Goal: Task Accomplishment & Management: Use online tool/utility

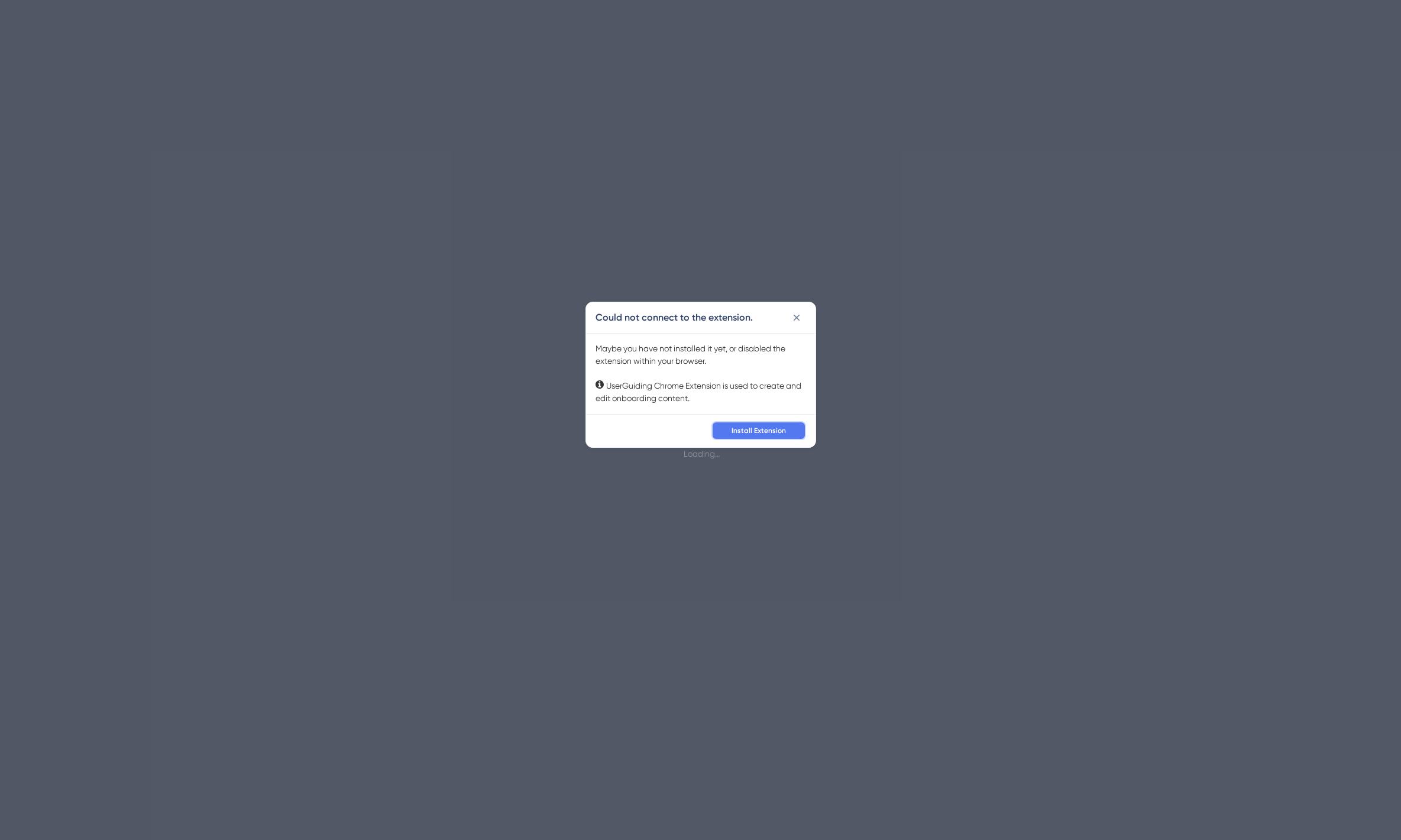
click at [739, 430] on span "Install Extension" at bounding box center [759, 431] width 54 height 10
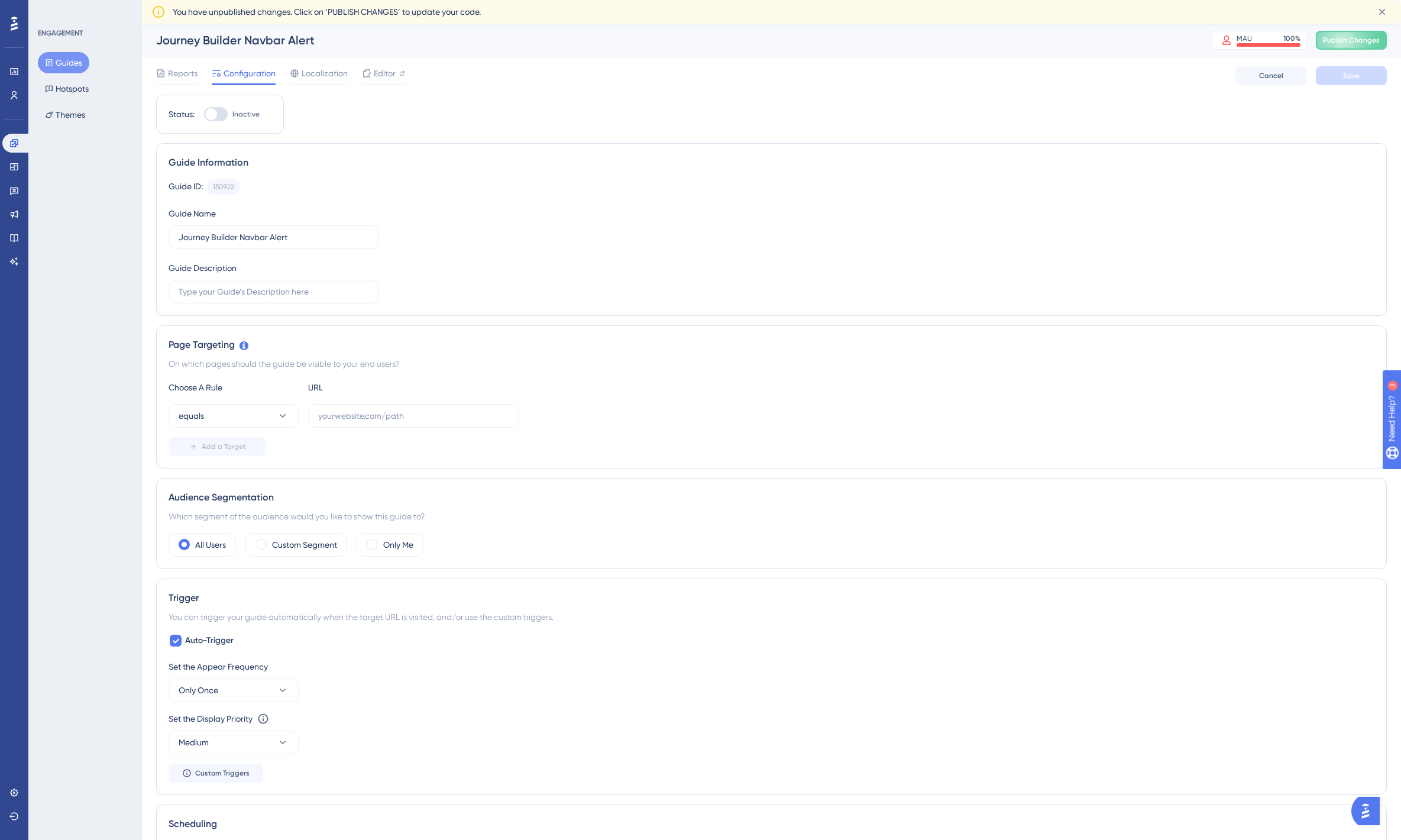
click at [364, 65] on div "Reports Configuration Localization Editor Cancel Save" at bounding box center [771, 76] width 1231 height 38
click at [372, 74] on div "Editor" at bounding box center [383, 73] width 43 height 14
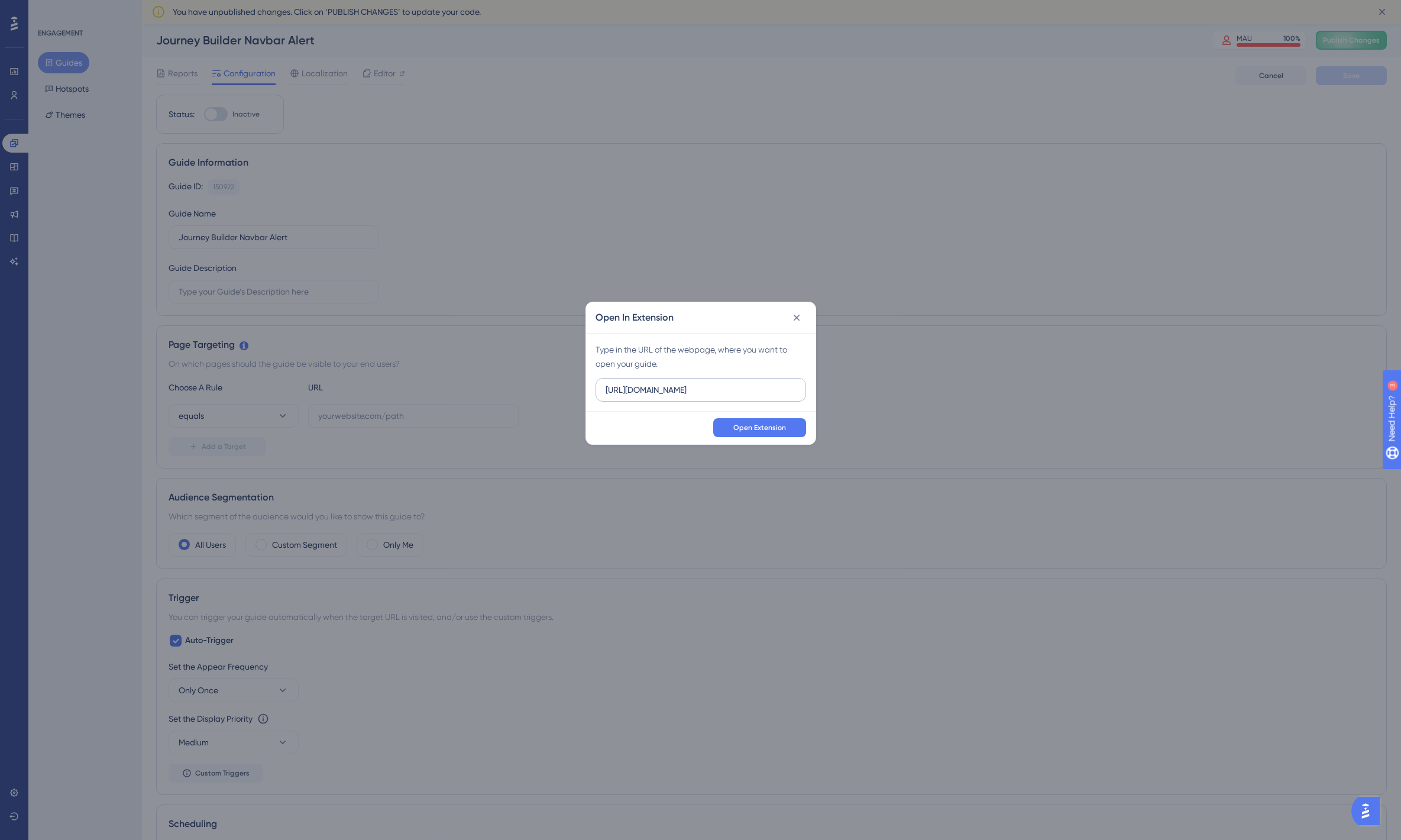
click at [680, 393] on input "https://app.getmateo.com" at bounding box center [700, 390] width 190 height 13
click at [678, 383] on input "https://app.getmateo.com" at bounding box center [700, 390] width 190 height 13
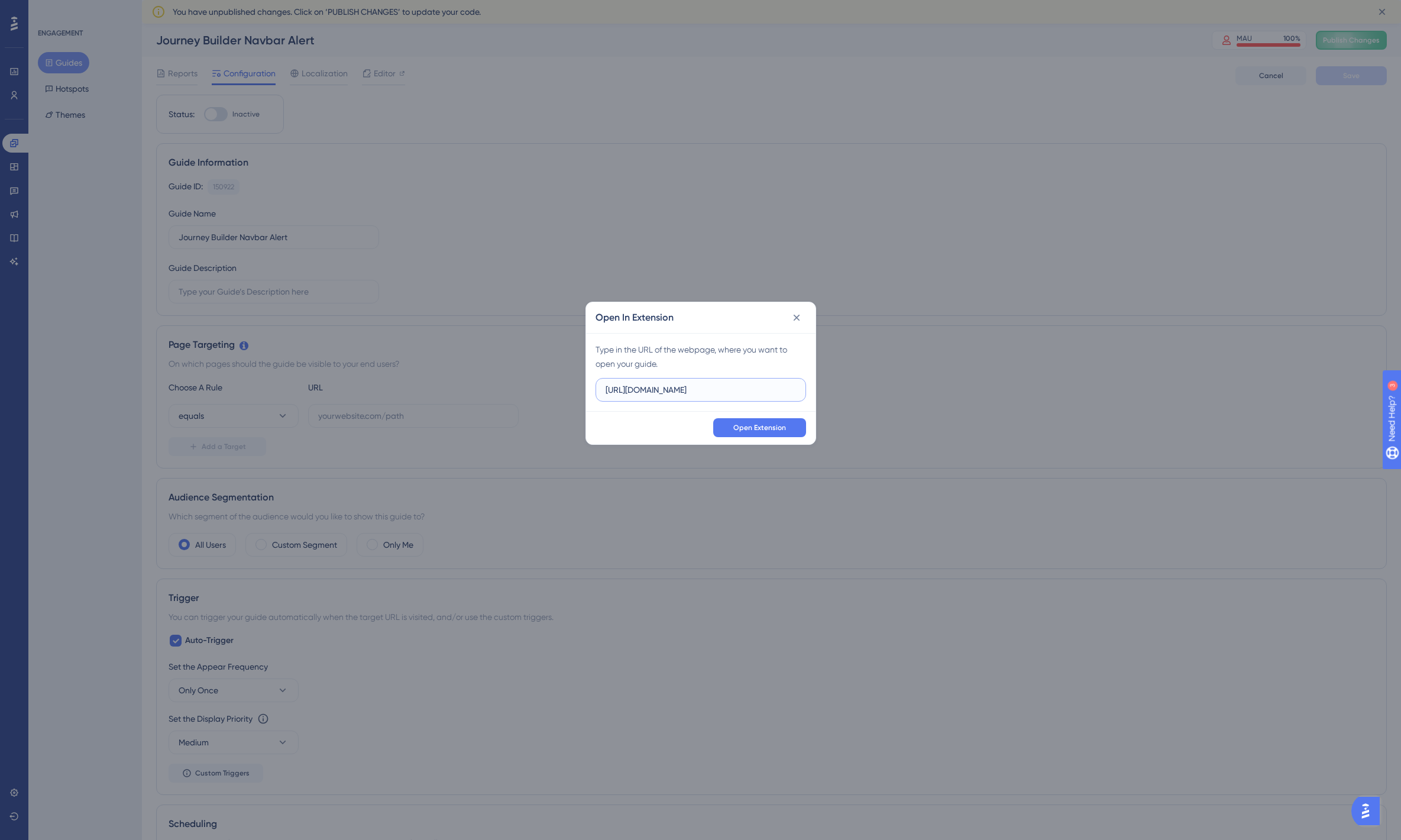
click at [678, 383] on input "https://app.getmateo.com" at bounding box center [700, 390] width 190 height 13
paste input "web-pt930ca32-getmateo.vercel.app/future/de/journeys/52462460-f024-402b-a0d4-5a…"
type input "https://web-pt930ca32-getmateo.vercel.app/future/de/journeys/52462460-f024-402b…"
click at [748, 424] on span "Open Extension" at bounding box center [760, 427] width 52 height 10
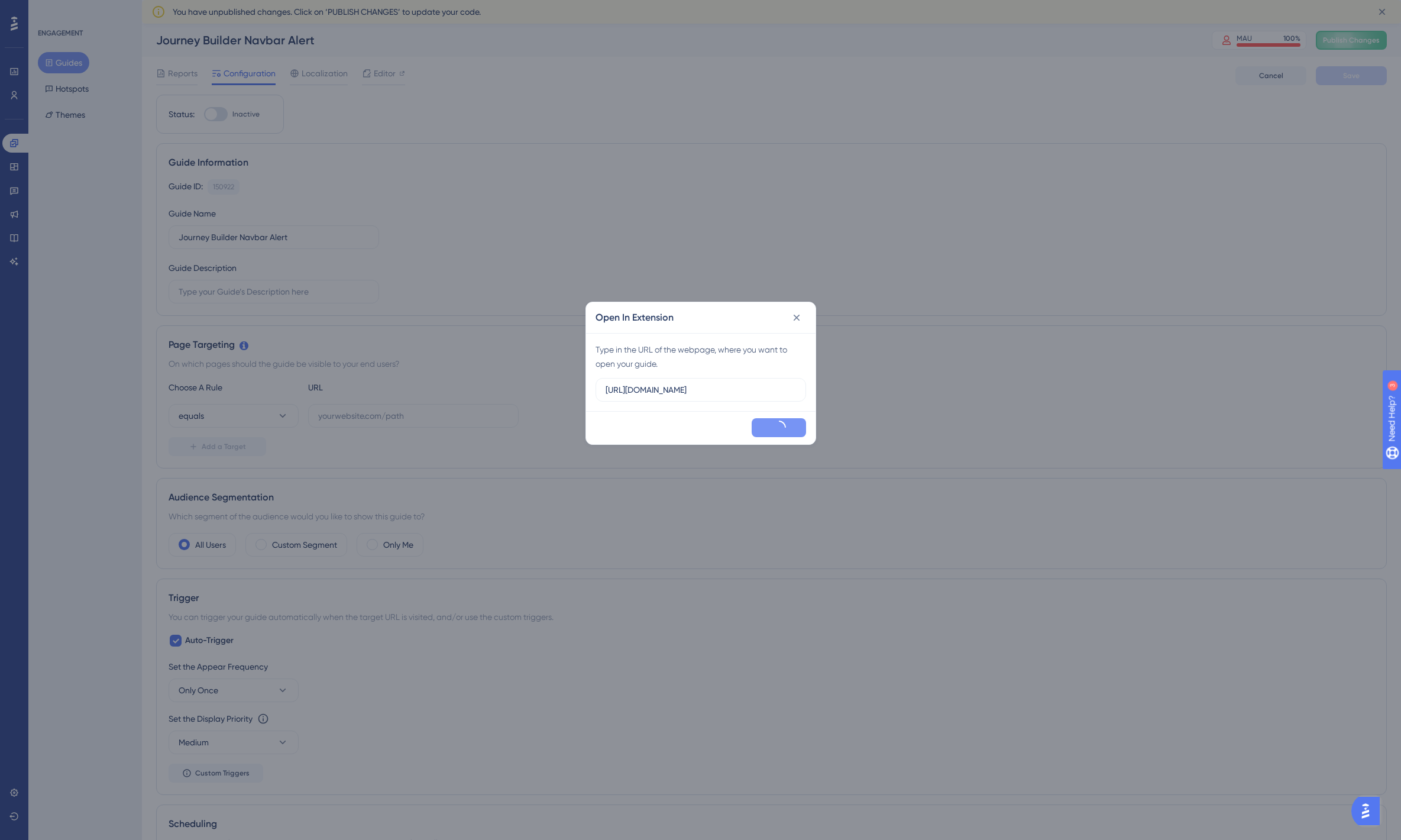
scroll to position [0, 0]
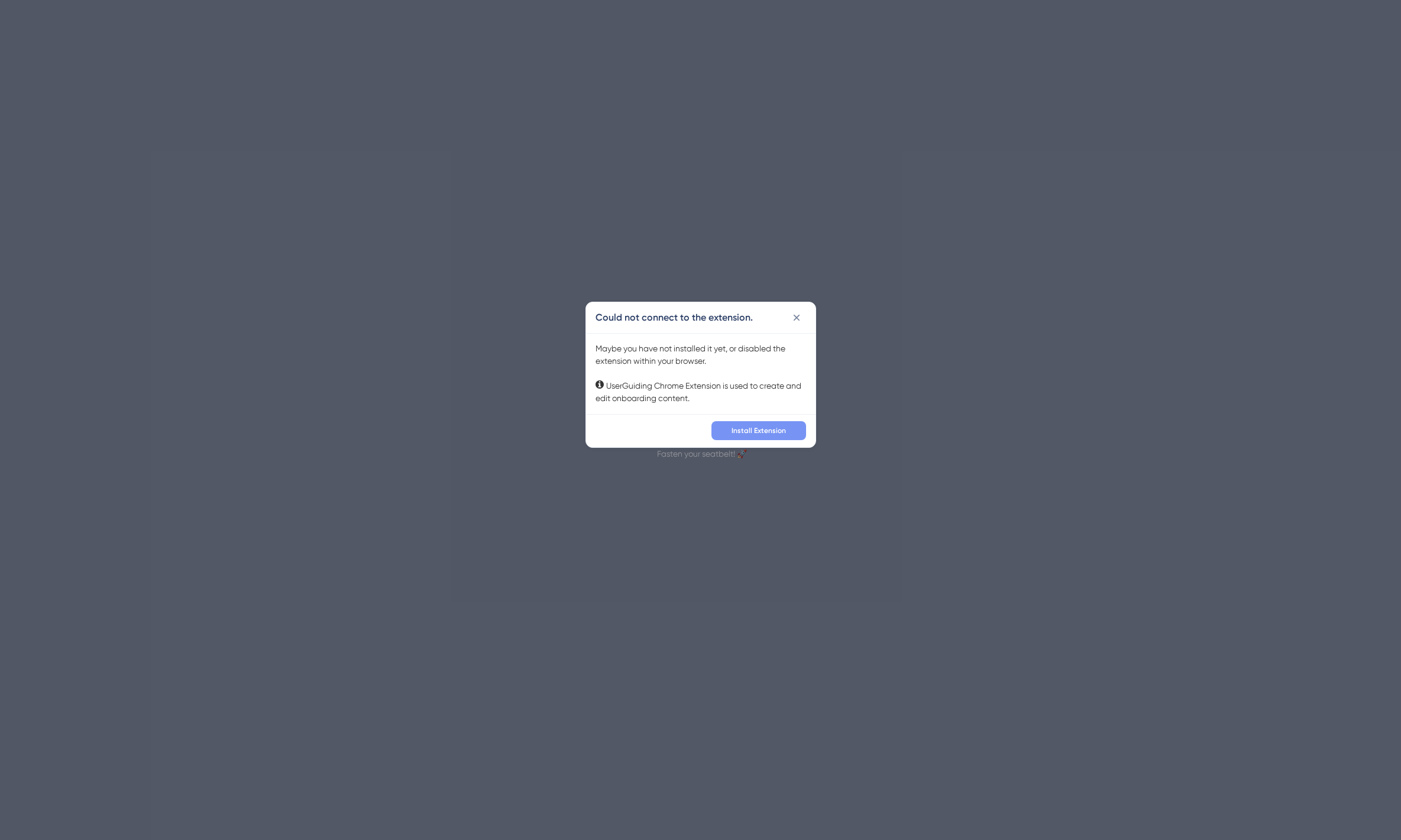
click at [758, 428] on span "Install Extension" at bounding box center [759, 431] width 54 height 10
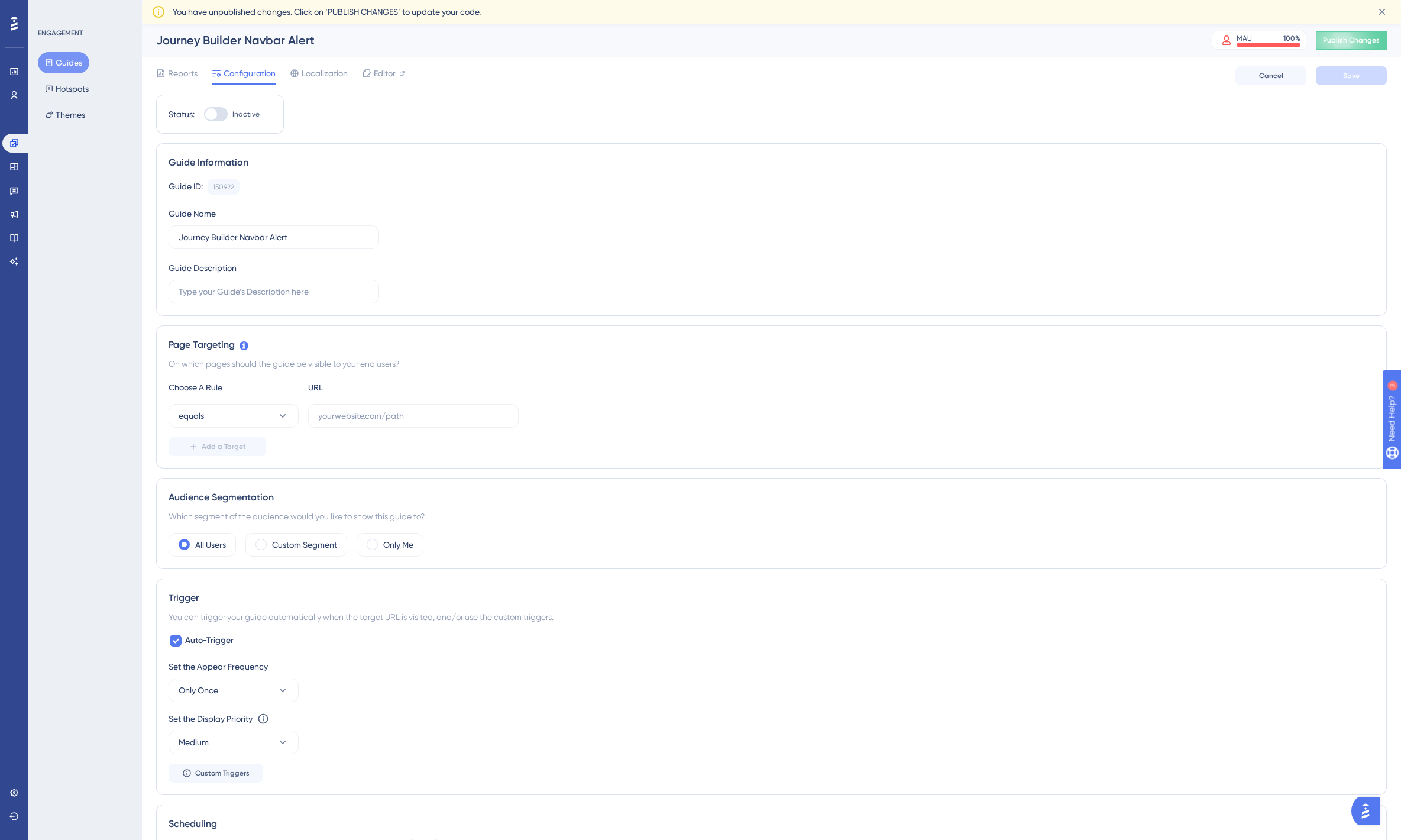
click at [127, 217] on div "ENGAGEMENT Guides Hotspots Themes" at bounding box center [85, 420] width 113 height 840
click at [395, 76] on div "Editor" at bounding box center [383, 73] width 43 height 14
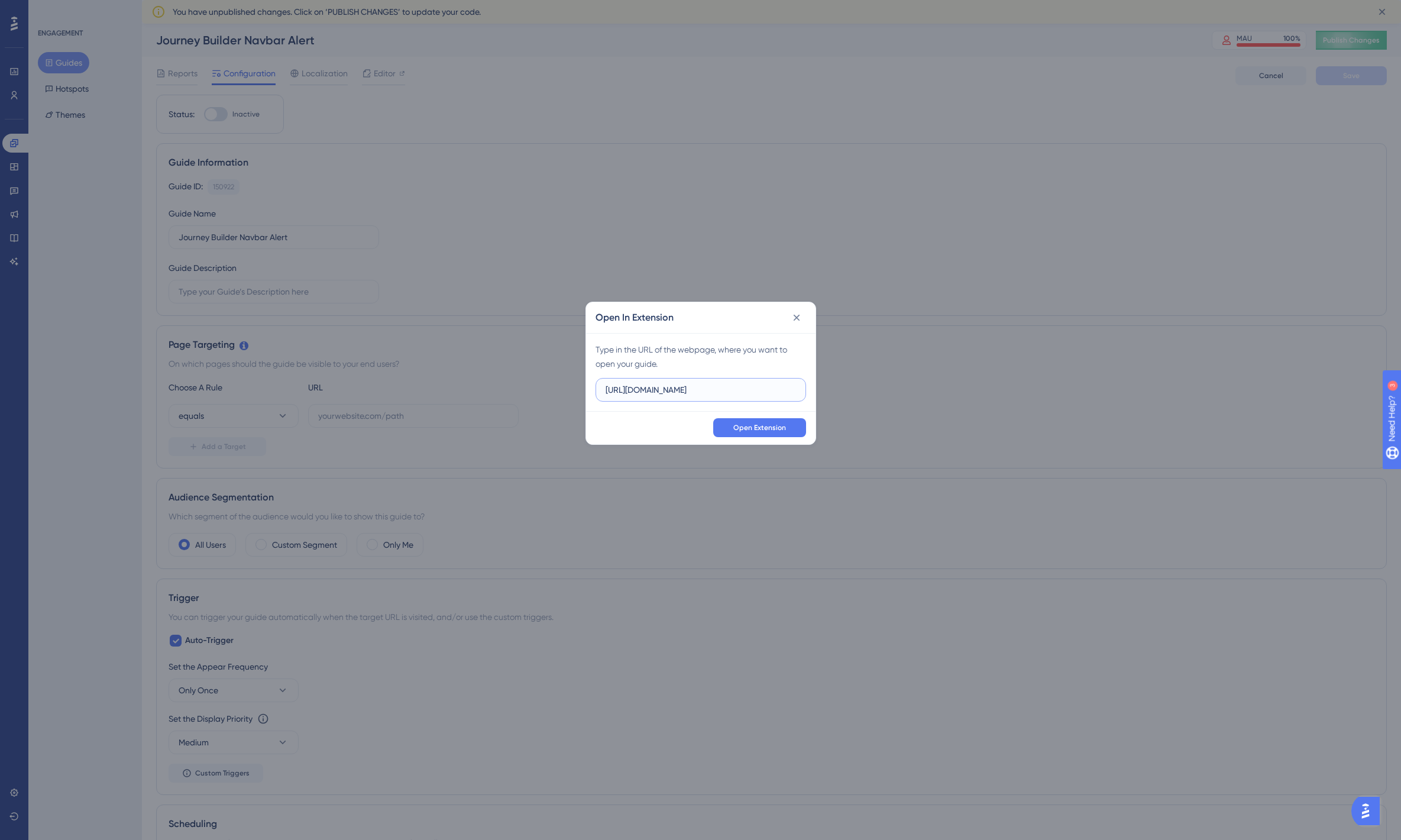
click at [656, 393] on input "https://app.getmateo.com" at bounding box center [700, 390] width 190 height 13
paste input "web-pt930ca32-getmateo.vercel.app/future/de/journeys/52462460-f024-402b-a0d4-5a…"
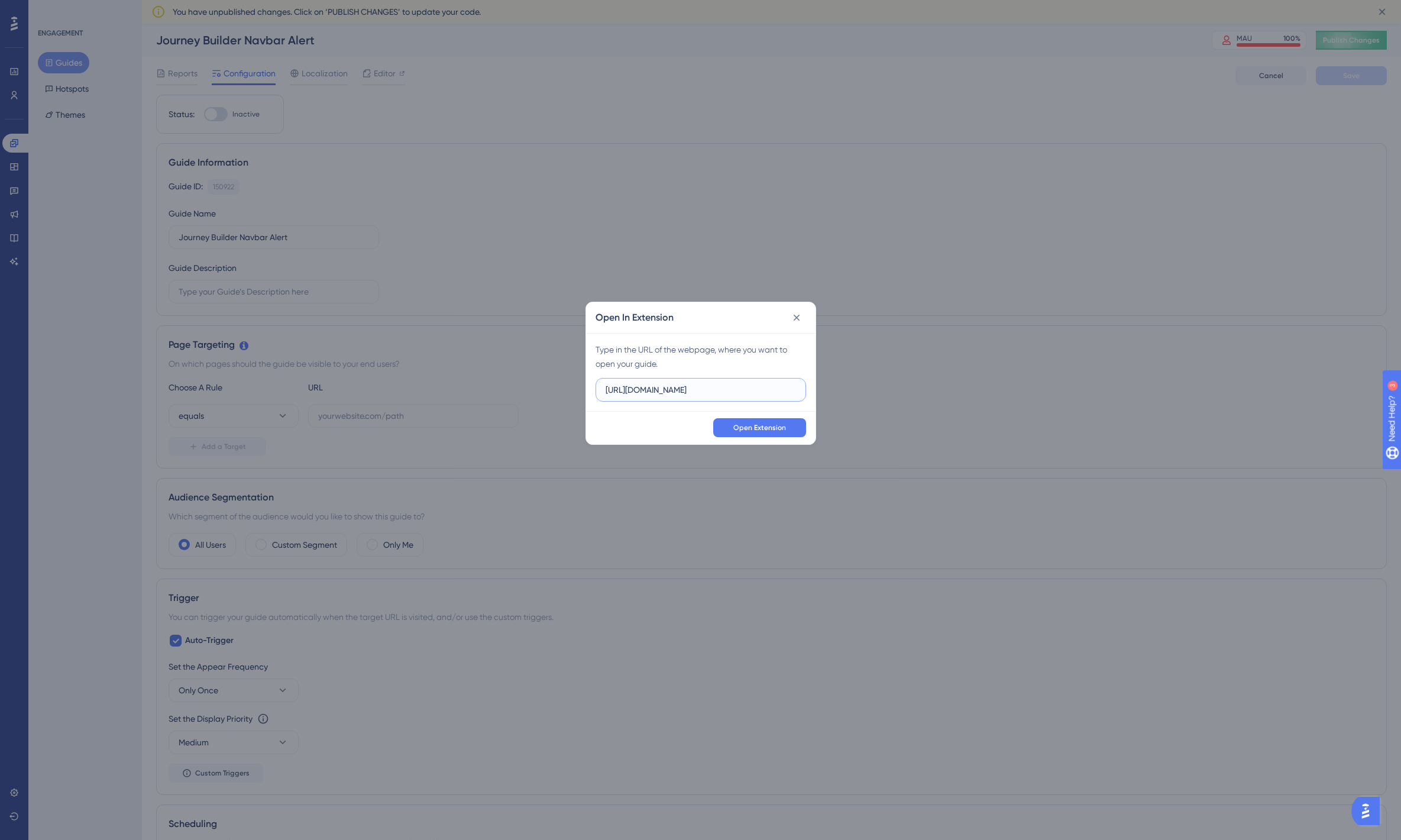
type input "https://web-pt930ca32-getmateo.vercel.app/future/de/journeys/52462460-f024-402b…"
click at [655, 427] on div "Open Extension" at bounding box center [700, 427] width 229 height 33
click at [749, 431] on span "Open Extension" at bounding box center [760, 427] width 52 height 10
click at [542, 573] on div "Open In Extension Type in the URL of the webpage, where you want to open your g…" at bounding box center [700, 420] width 1401 height 840
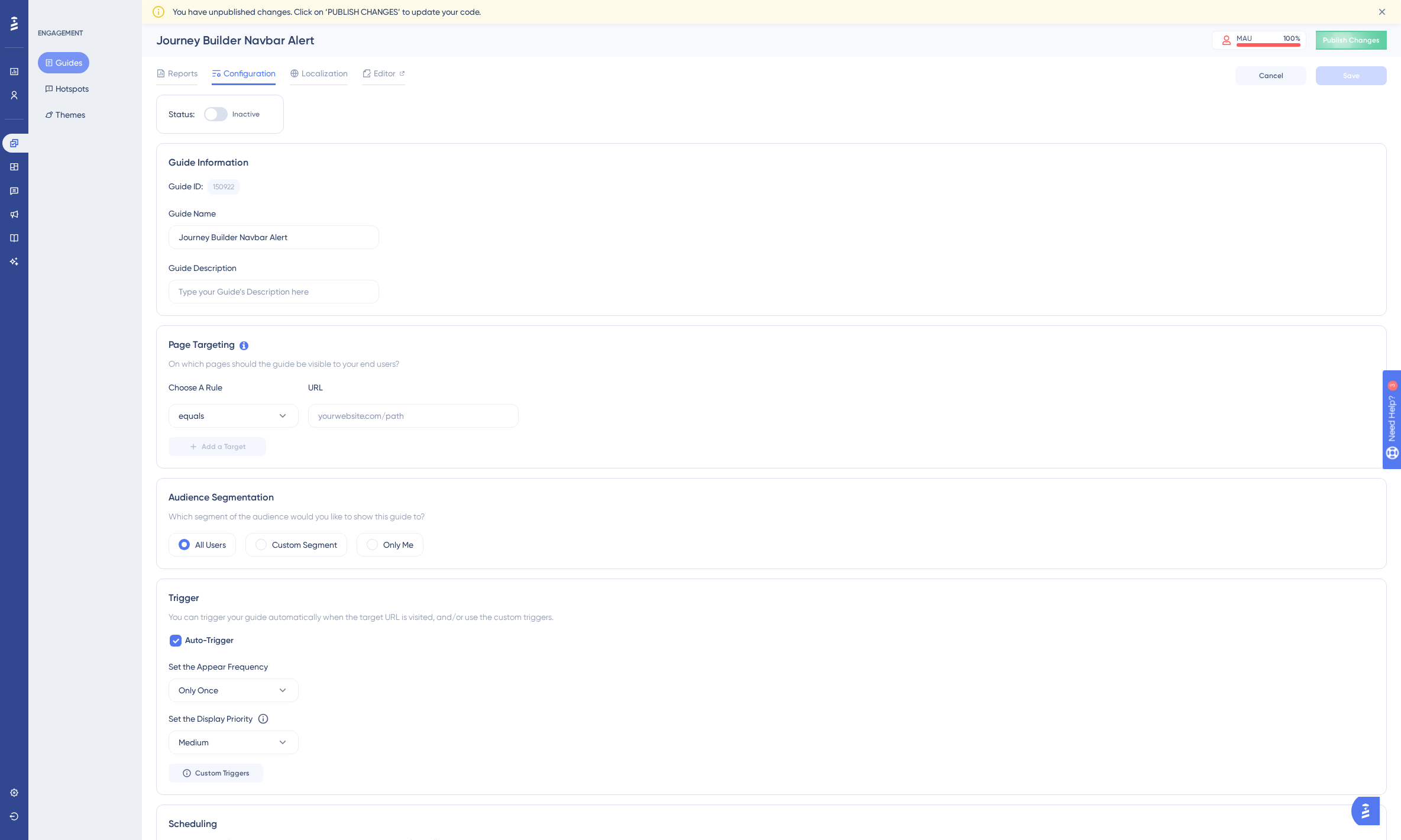
click at [68, 59] on button "Guides" at bounding box center [64, 63] width 51 height 21
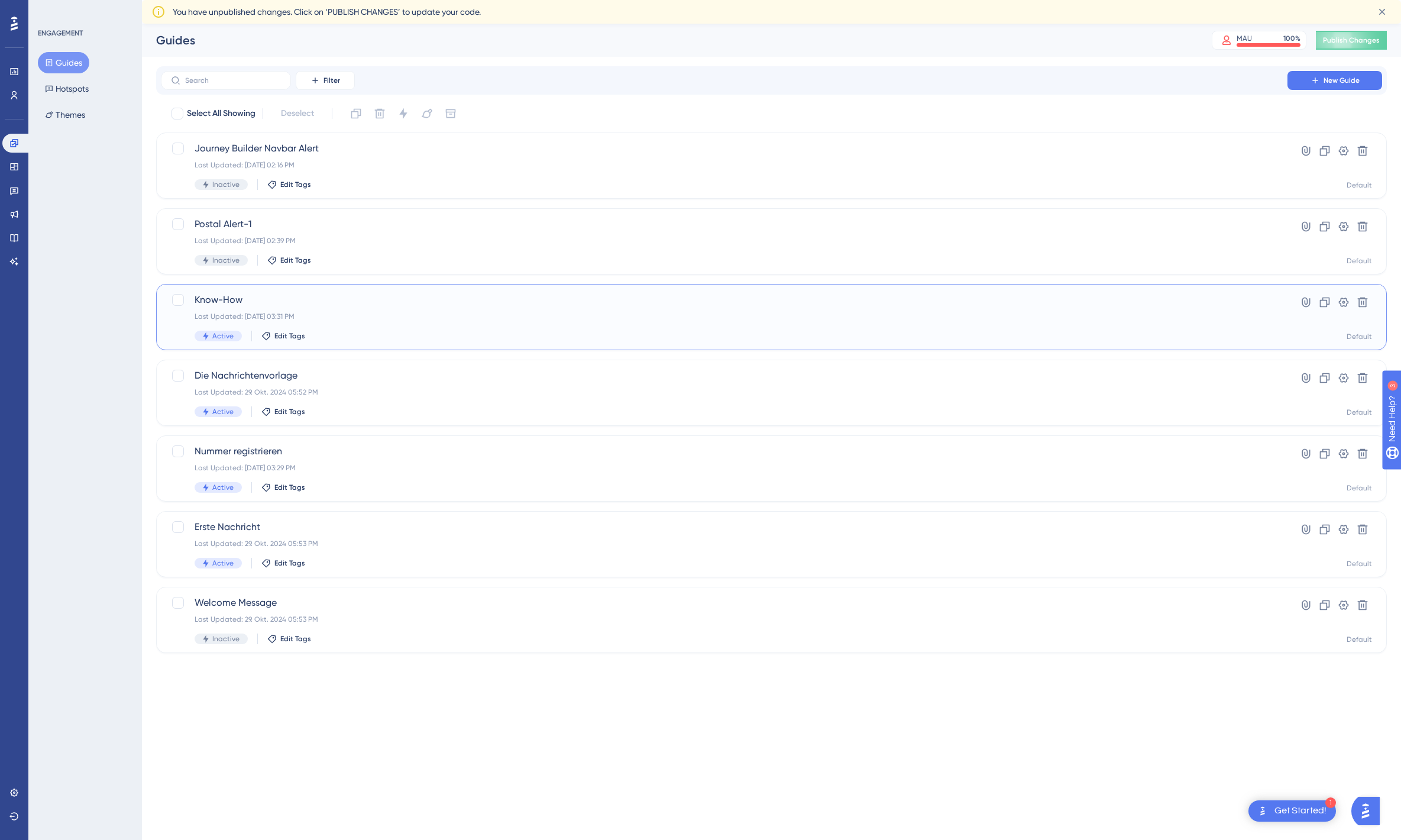
click at [306, 303] on span "Know-How" at bounding box center [723, 300] width 1059 height 14
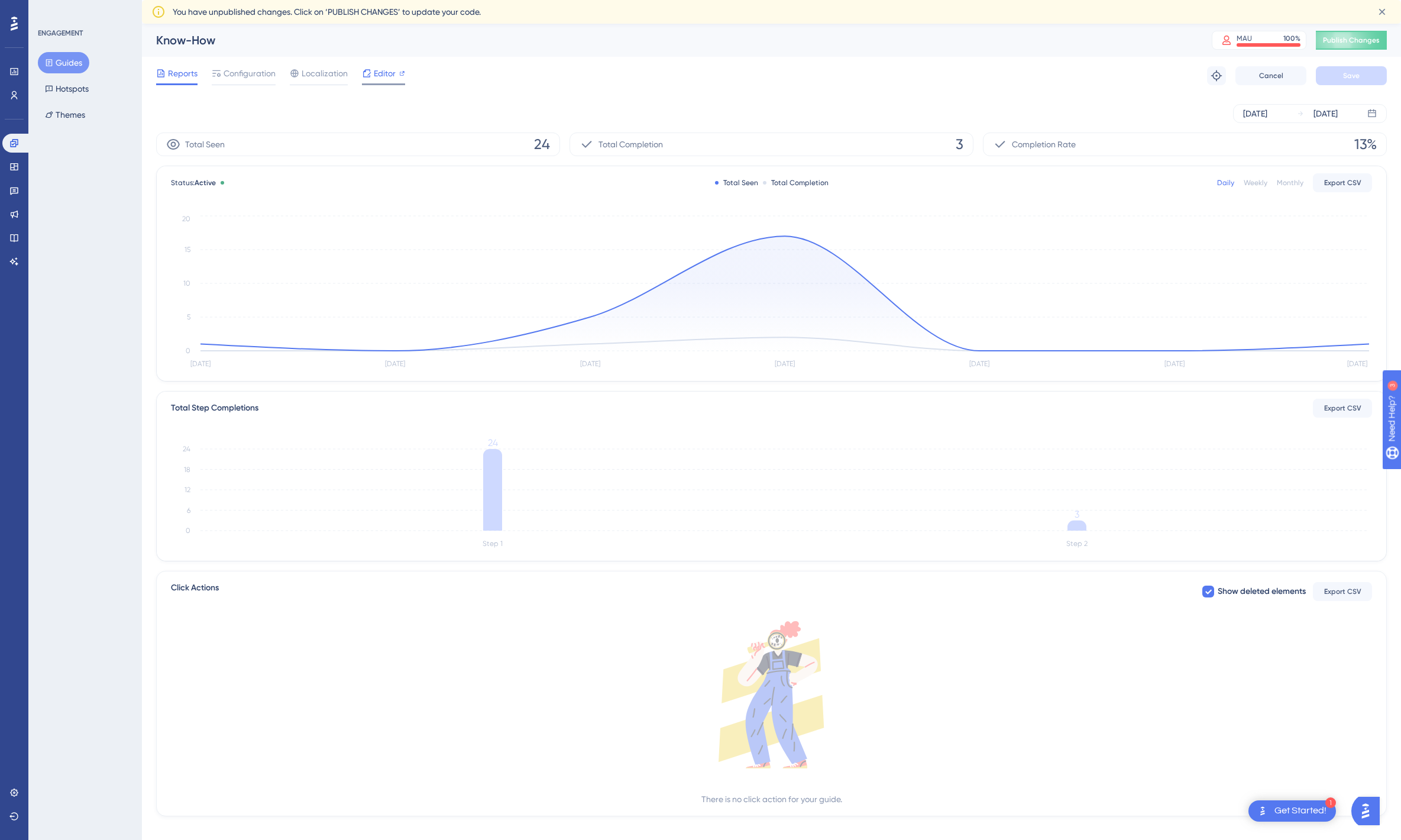
click at [390, 72] on span "Editor" at bounding box center [385, 73] width 22 height 14
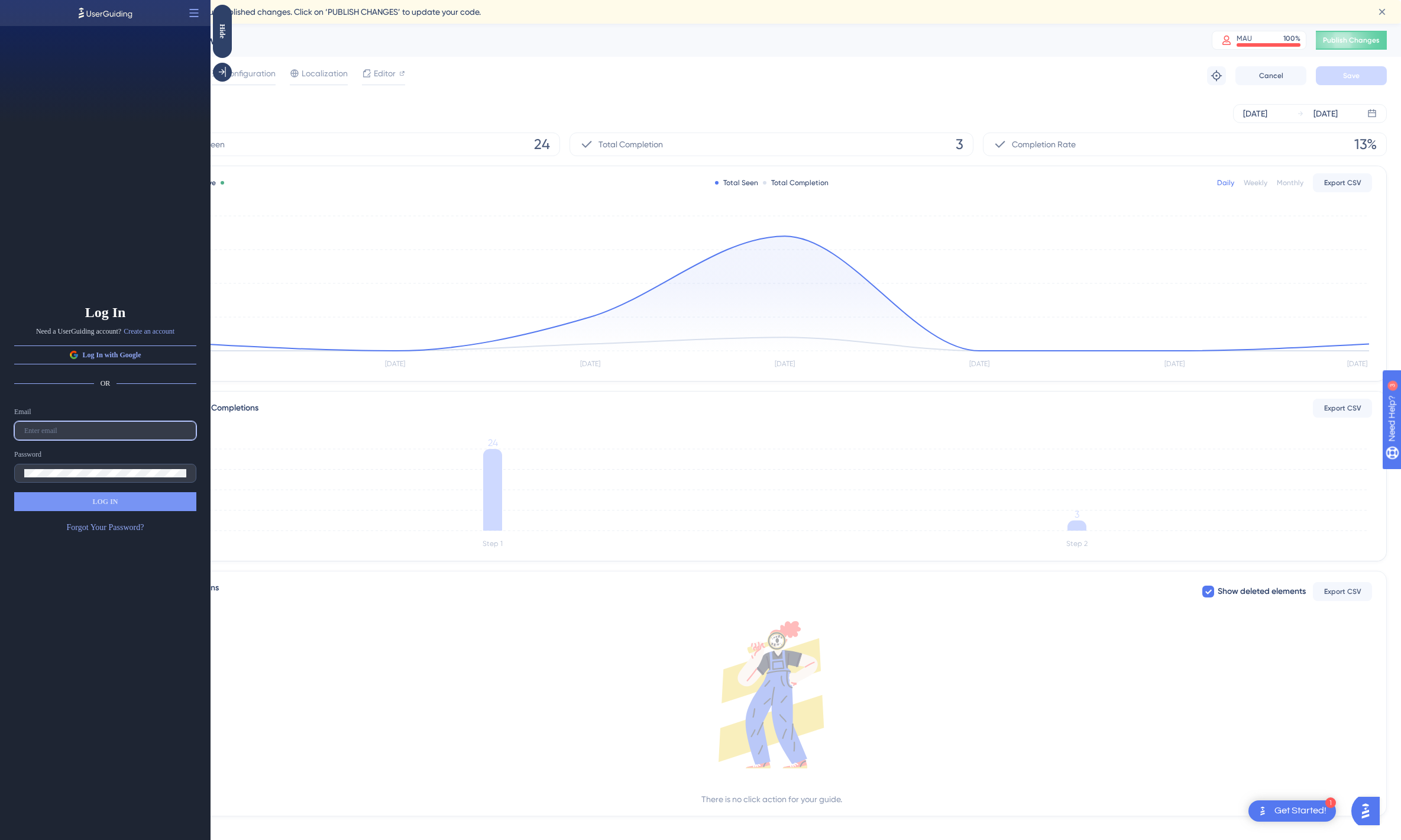
click at [81, 426] on input "text" at bounding box center [105, 430] width 162 height 9
type input "timon@hellomateo.de"
click at [68, 498] on button "LOG IN" at bounding box center [105, 501] width 182 height 19
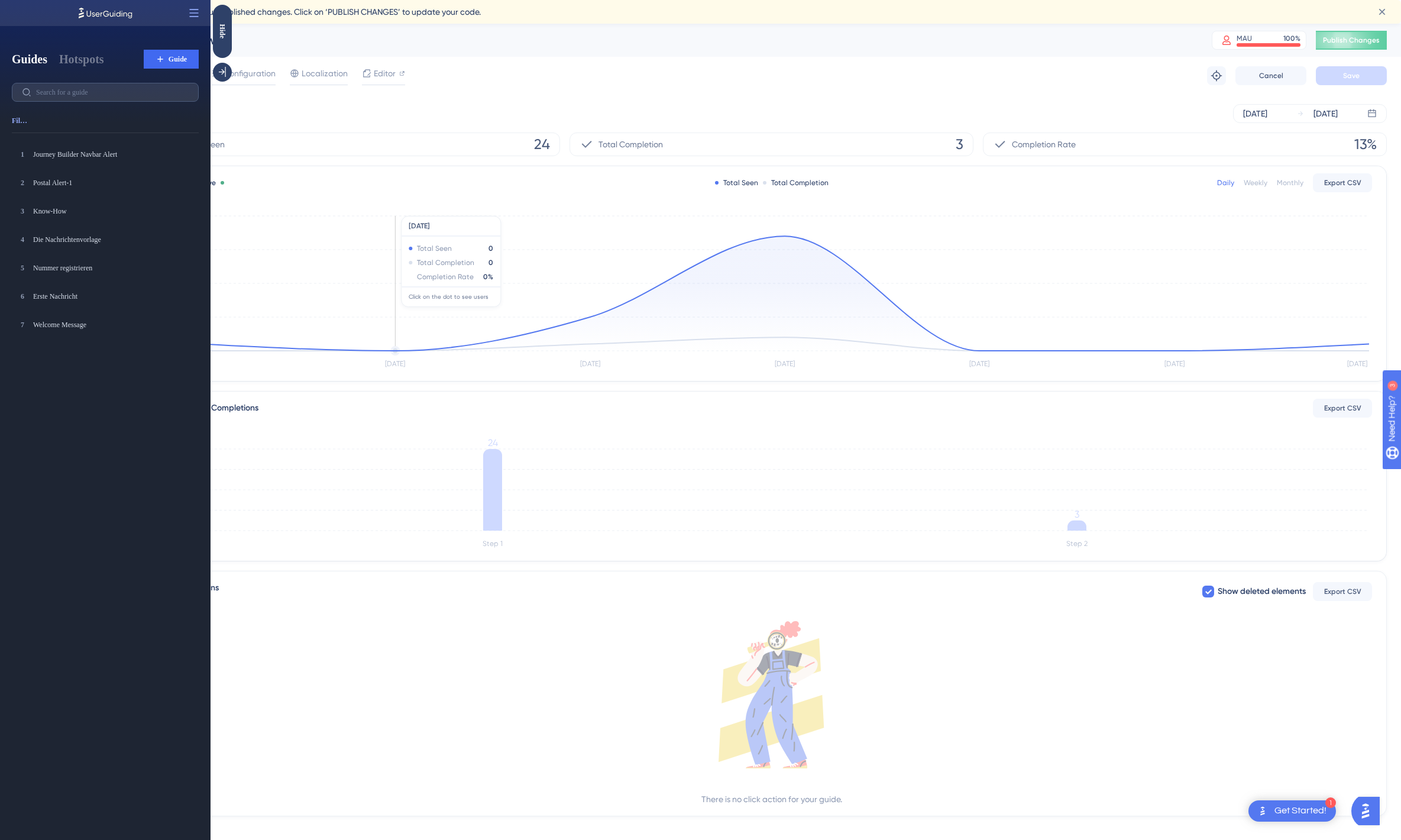
click at [326, 286] on icon "Aug 23 Aug 24 Aug 25 Aug 26 Aug 27 Aug 28 Aug 29 0 5 10 15 20" at bounding box center [772, 292] width 1201 height 159
click at [71, 210] on div "Know-How" at bounding box center [93, 211] width 121 height 10
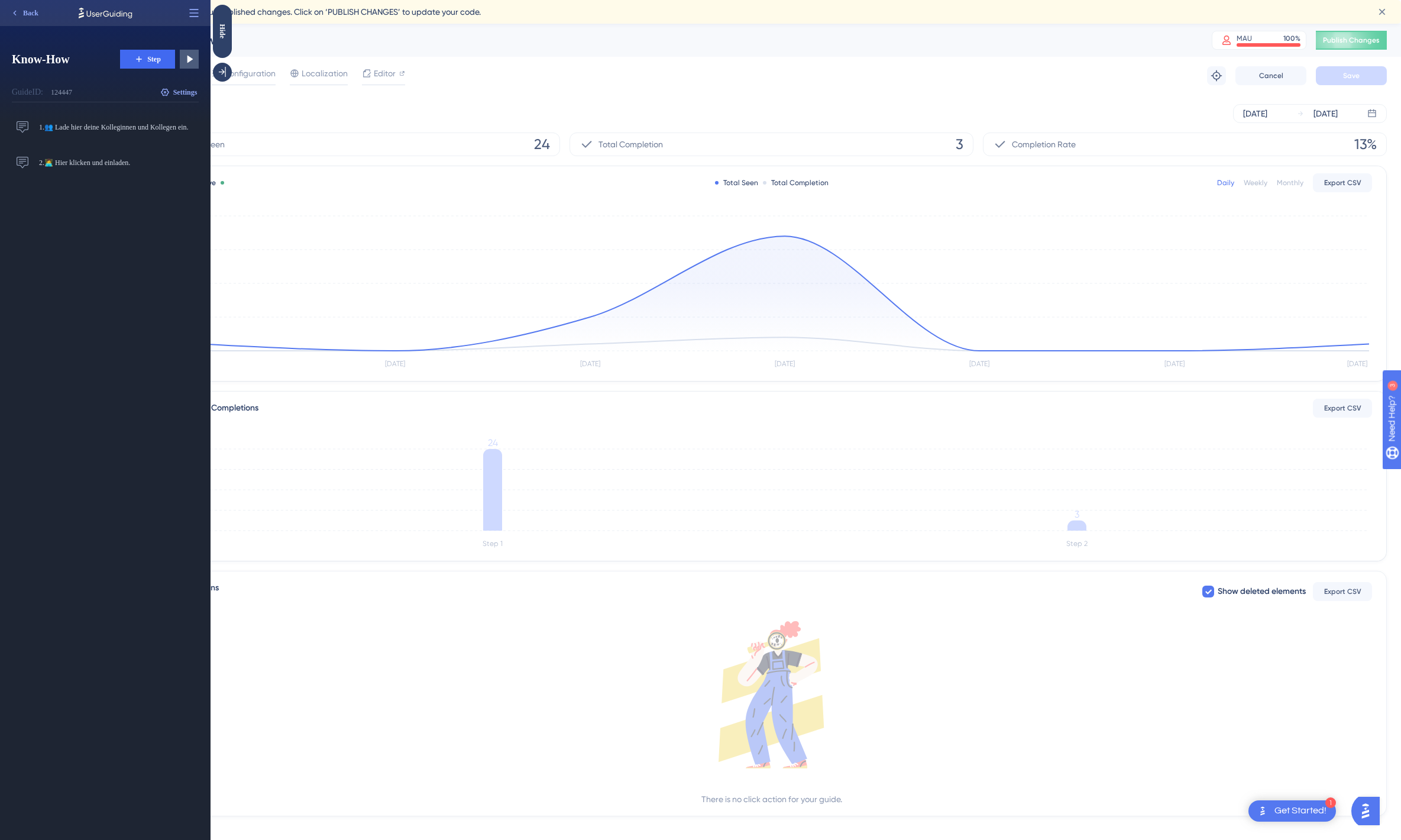
drag, startPoint x: 332, startPoint y: 153, endPoint x: 221, endPoint y: 86, distance: 129.7
click at [332, 153] on div "Total Seen 24" at bounding box center [358, 144] width 405 height 24
click at [32, 11] on span "Back" at bounding box center [30, 13] width 15 height 10
click at [219, 29] on div "Hide" at bounding box center [223, 31] width 19 height 15
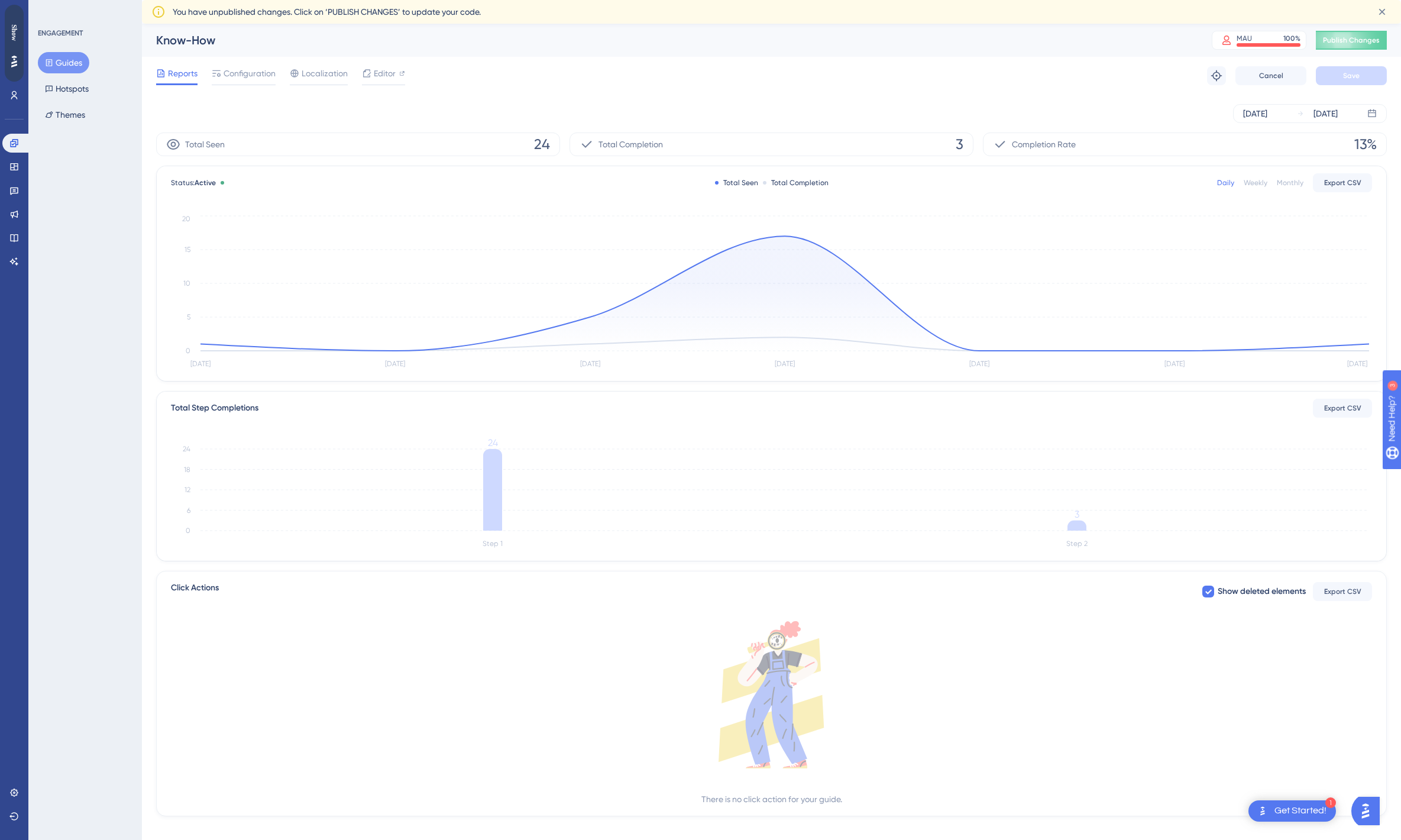
click at [67, 60] on button "Guides" at bounding box center [64, 63] width 51 height 21
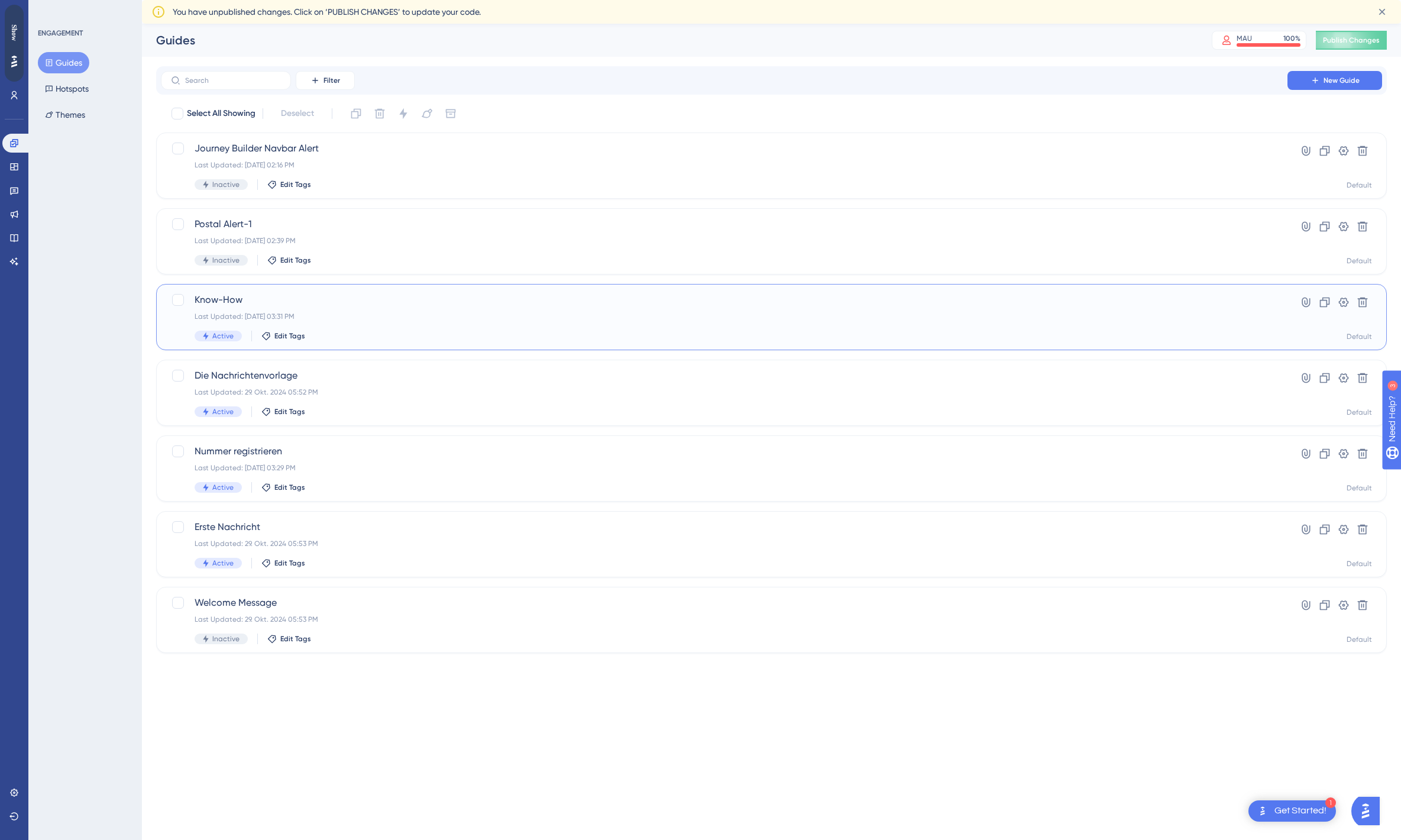
click at [309, 314] on div "Last Updated: 29. Nov. 2024 03:31 PM" at bounding box center [723, 317] width 1059 height 10
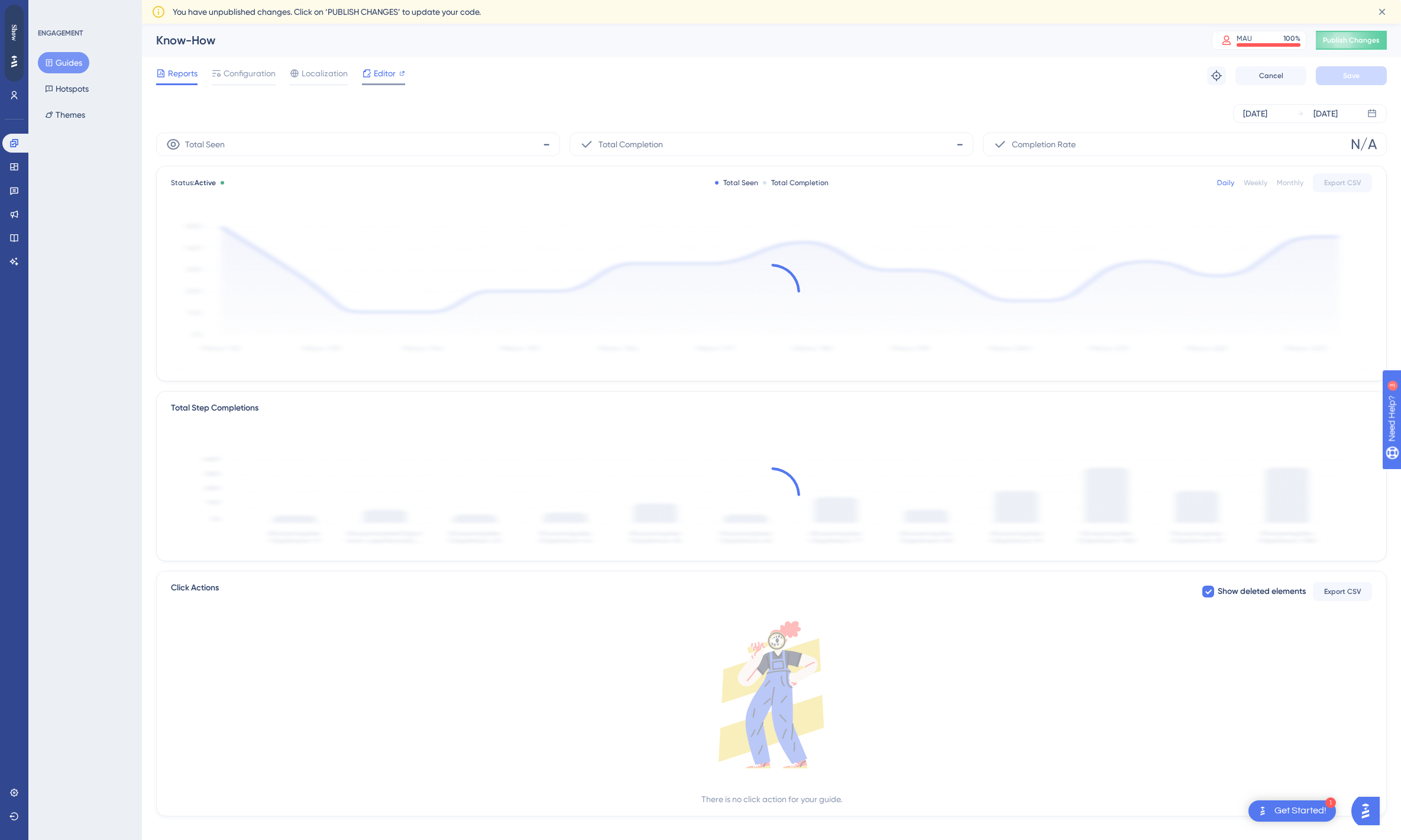
click at [393, 74] on span "Editor" at bounding box center [385, 73] width 22 height 14
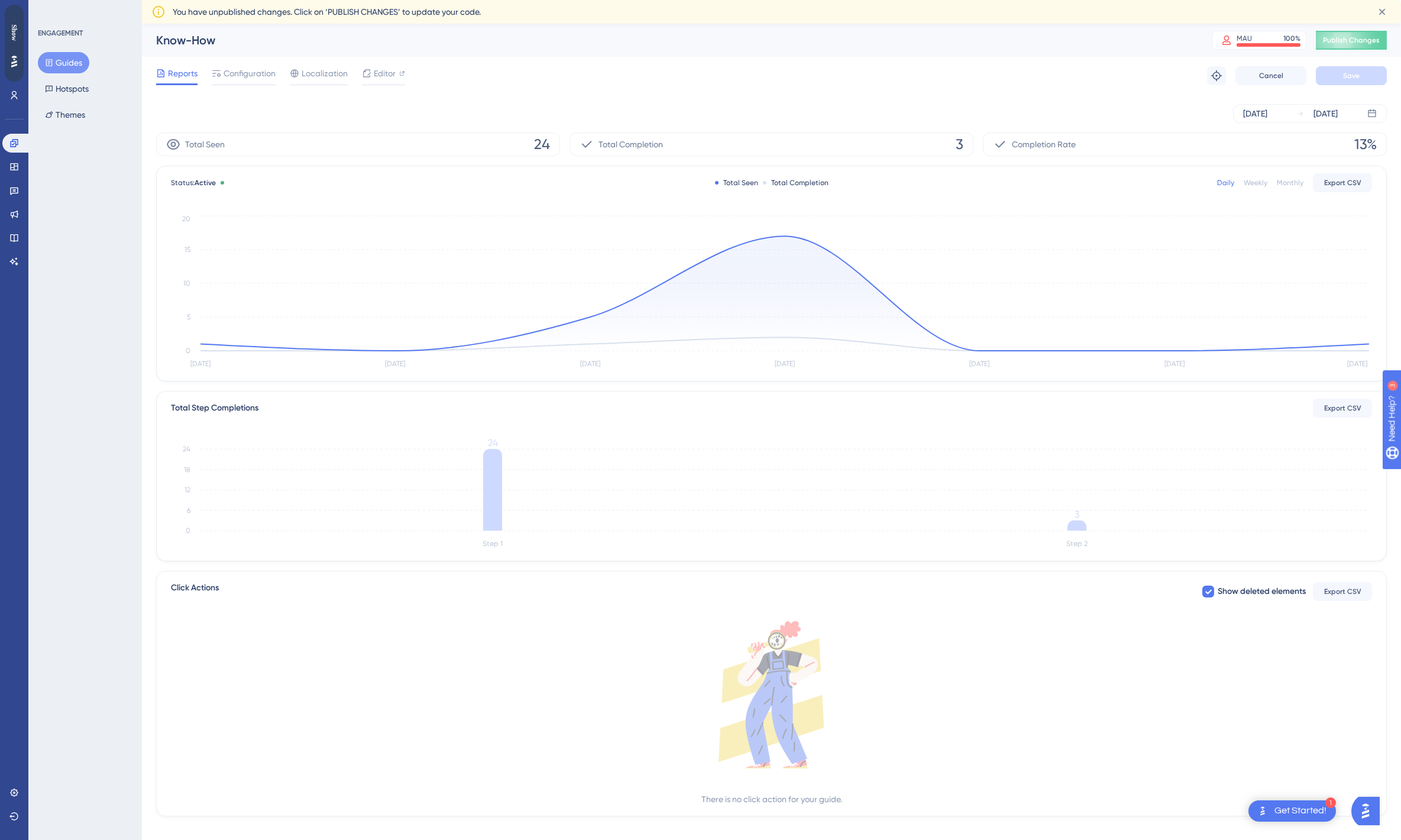
click at [70, 63] on button "Guides" at bounding box center [64, 63] width 51 height 21
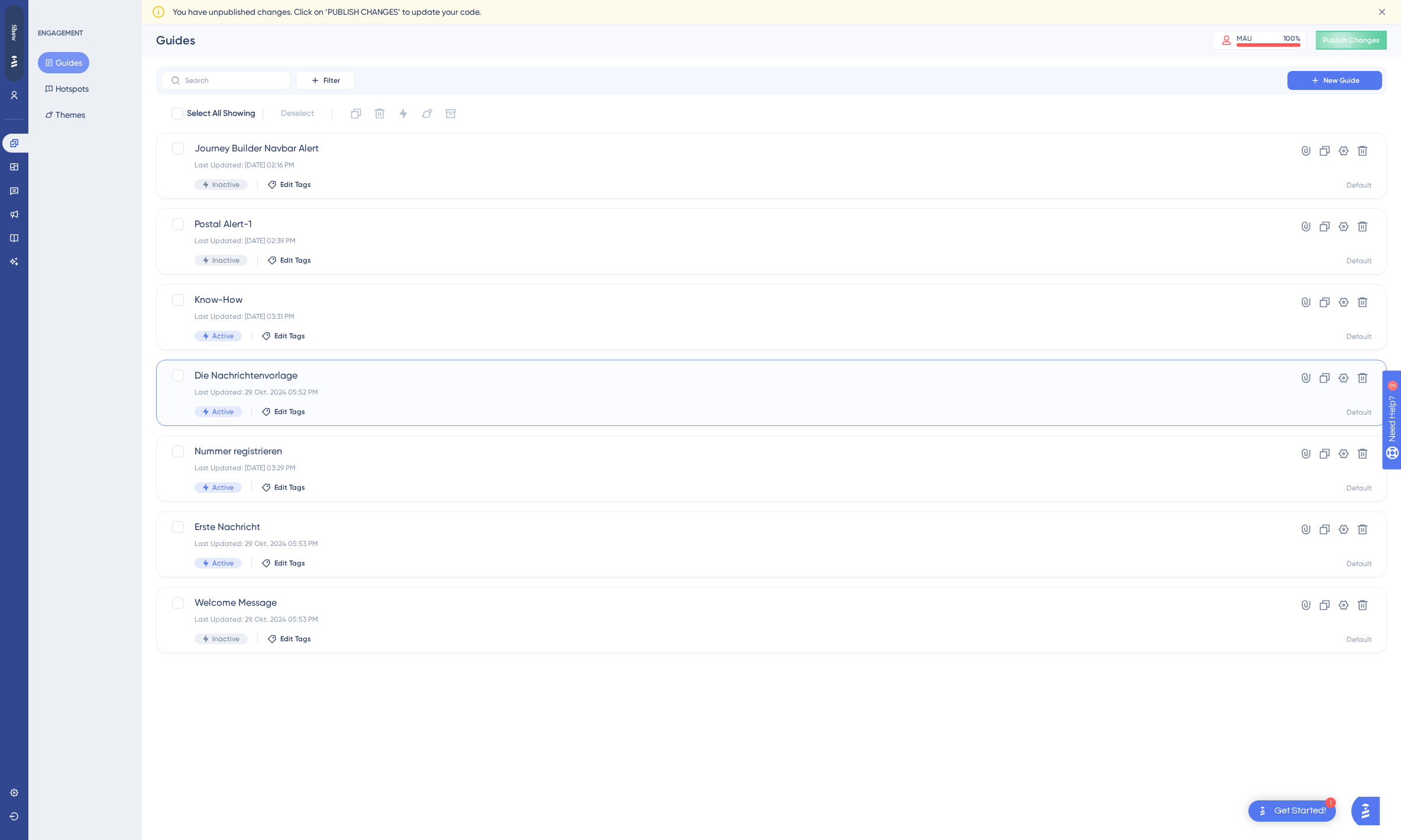
click at [422, 386] on div "Die Nachrichtenvorlage Last Updated: 29. Okt. 2024 05:52 PM Active Edit Tags" at bounding box center [723, 392] width 1059 height 49
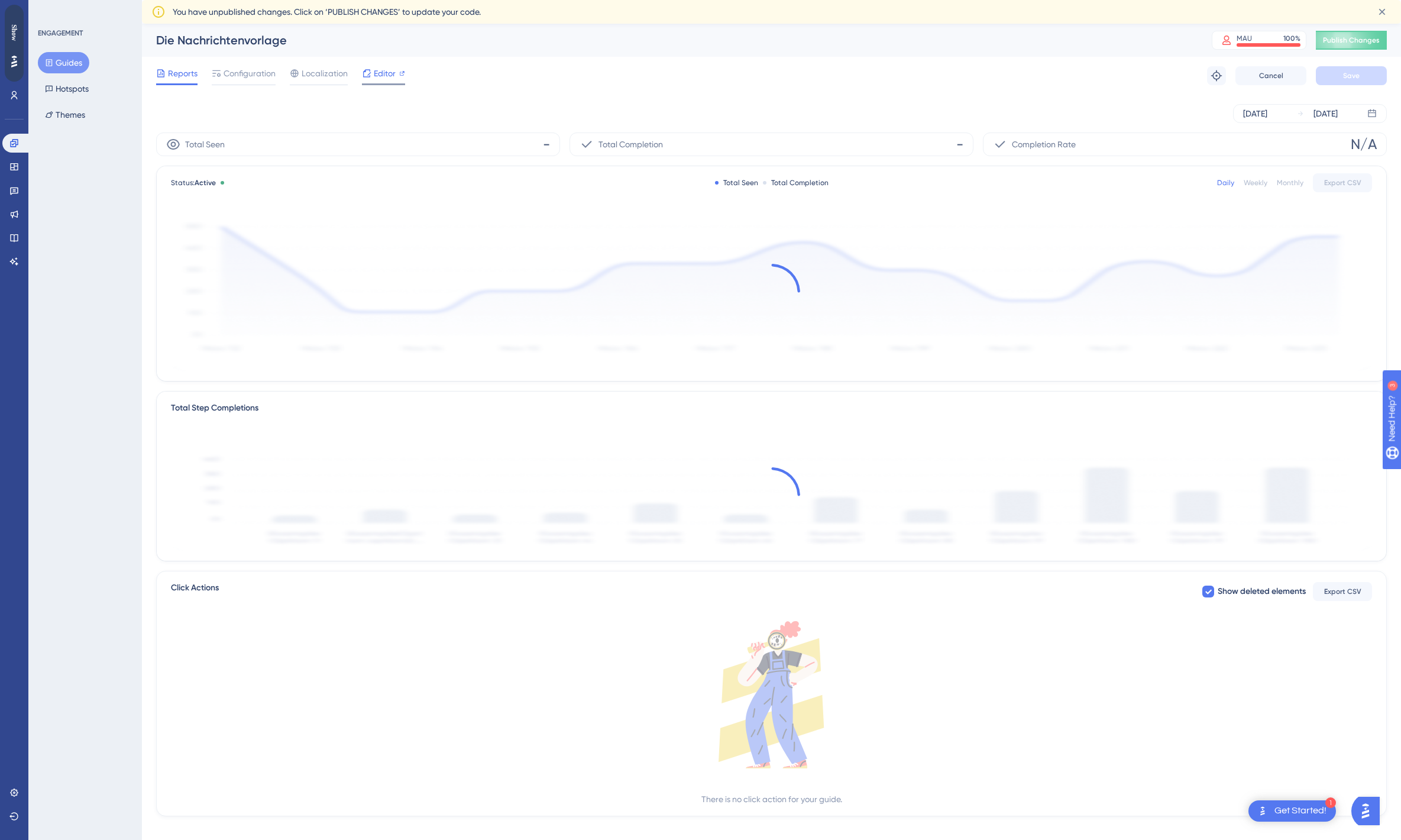
click at [383, 70] on span "Editor" at bounding box center [385, 73] width 22 height 14
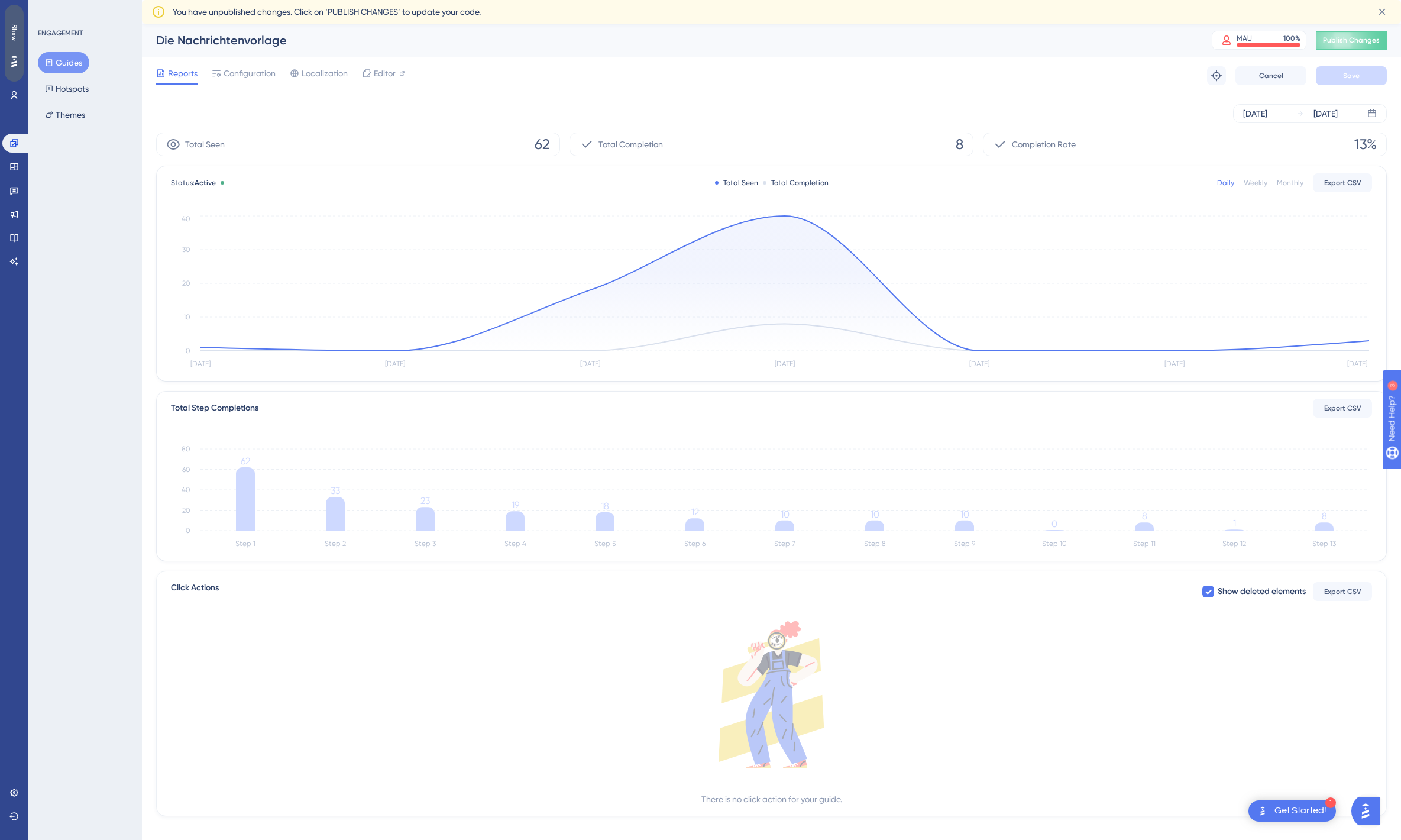
click at [15, 48] on div "Show" at bounding box center [14, 43] width 19 height 77
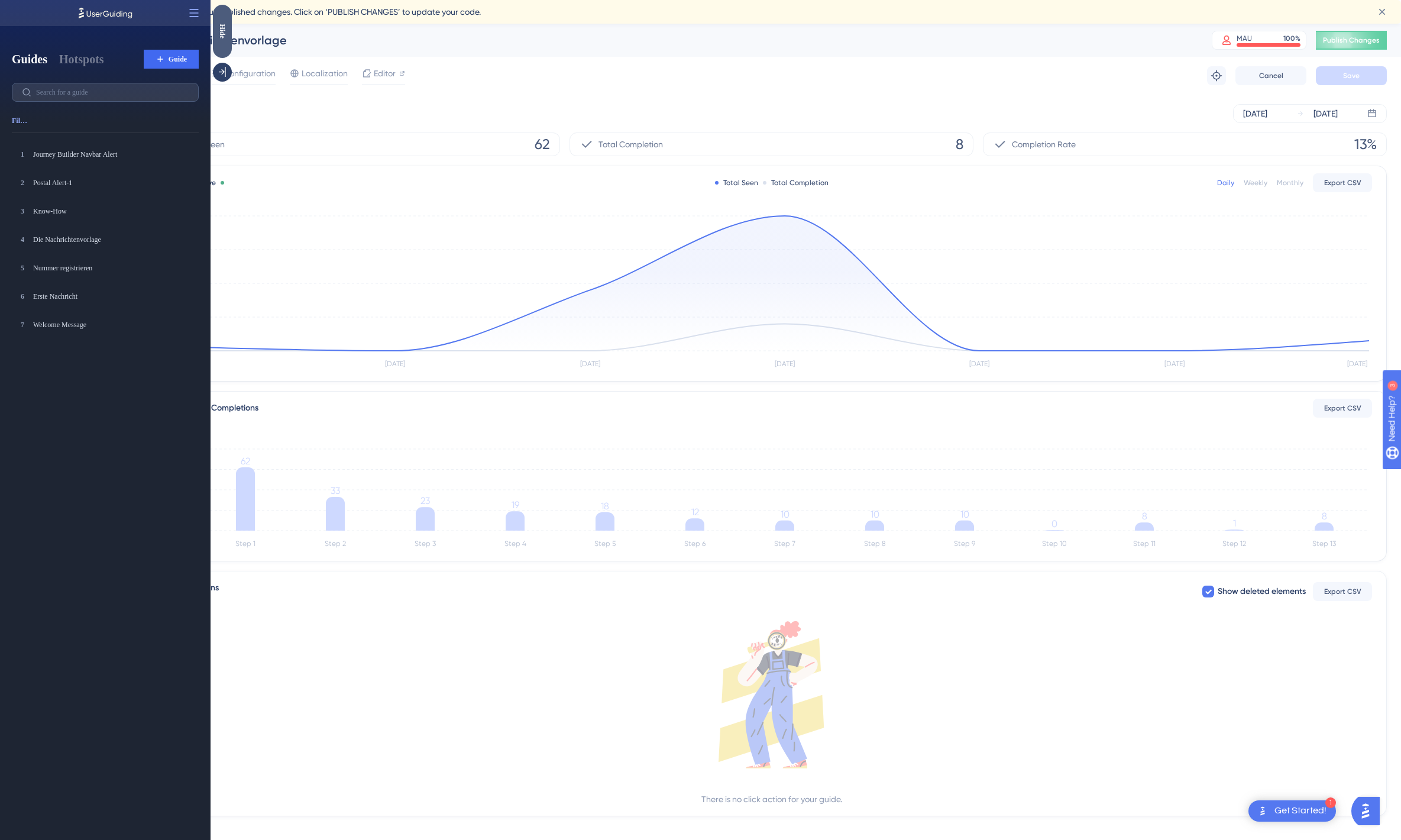
click at [223, 41] on div "Hide" at bounding box center [223, 31] width 19 height 53
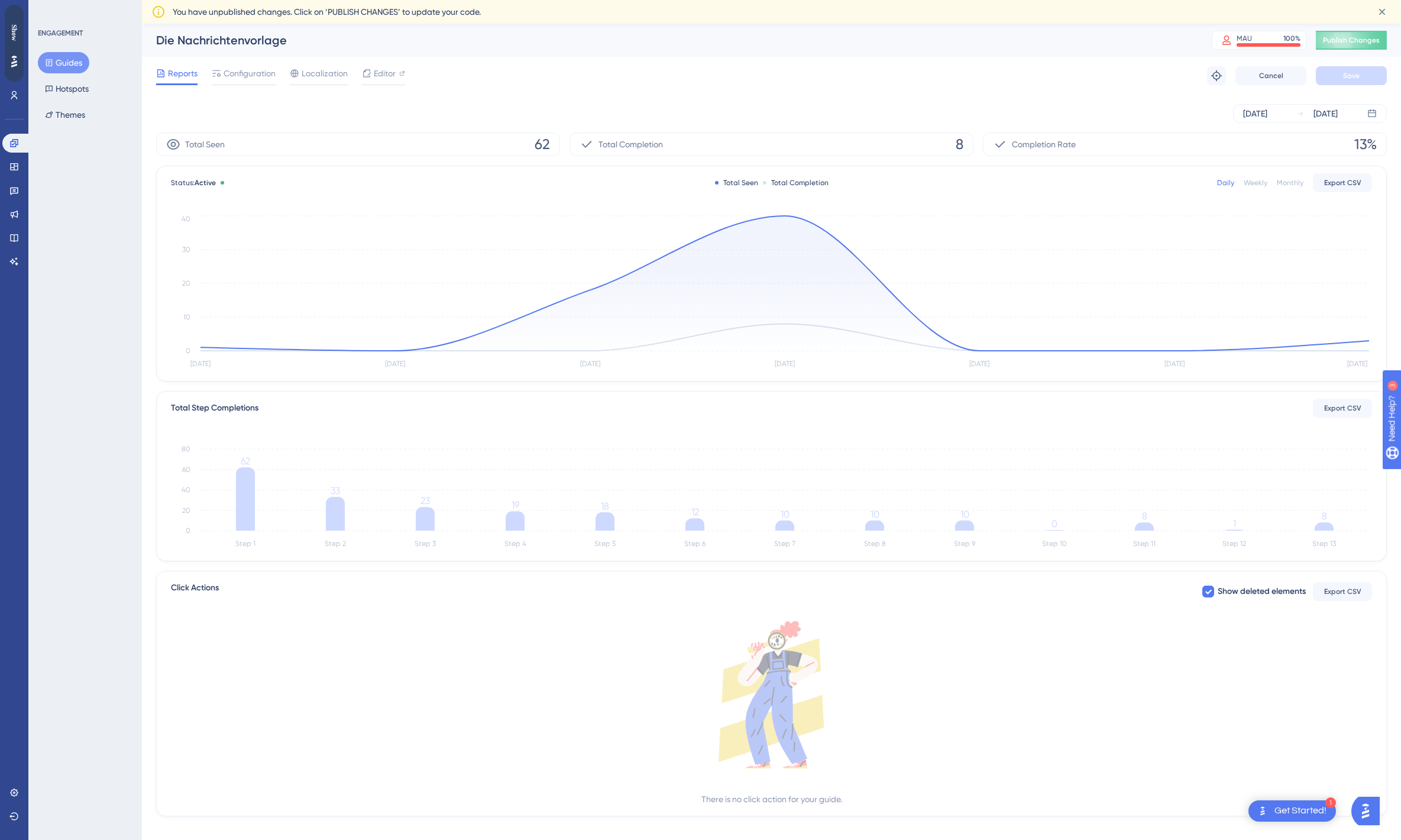
click at [1279, 816] on div "Get Started!" at bounding box center [1300, 811] width 52 height 13
click at [1386, 14] on icon at bounding box center [1382, 11] width 11 height 11
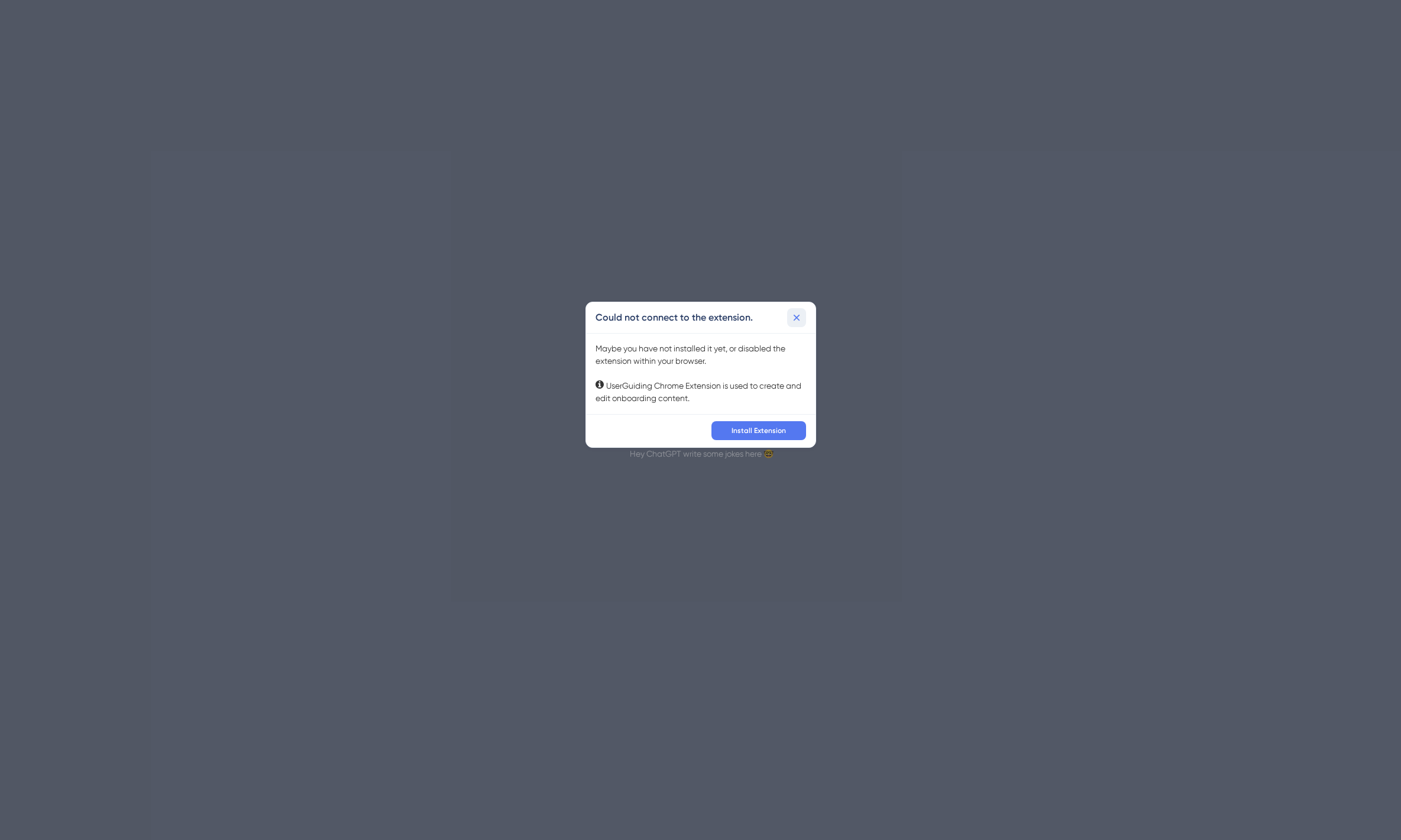
click at [796, 318] on icon at bounding box center [796, 318] width 7 height 7
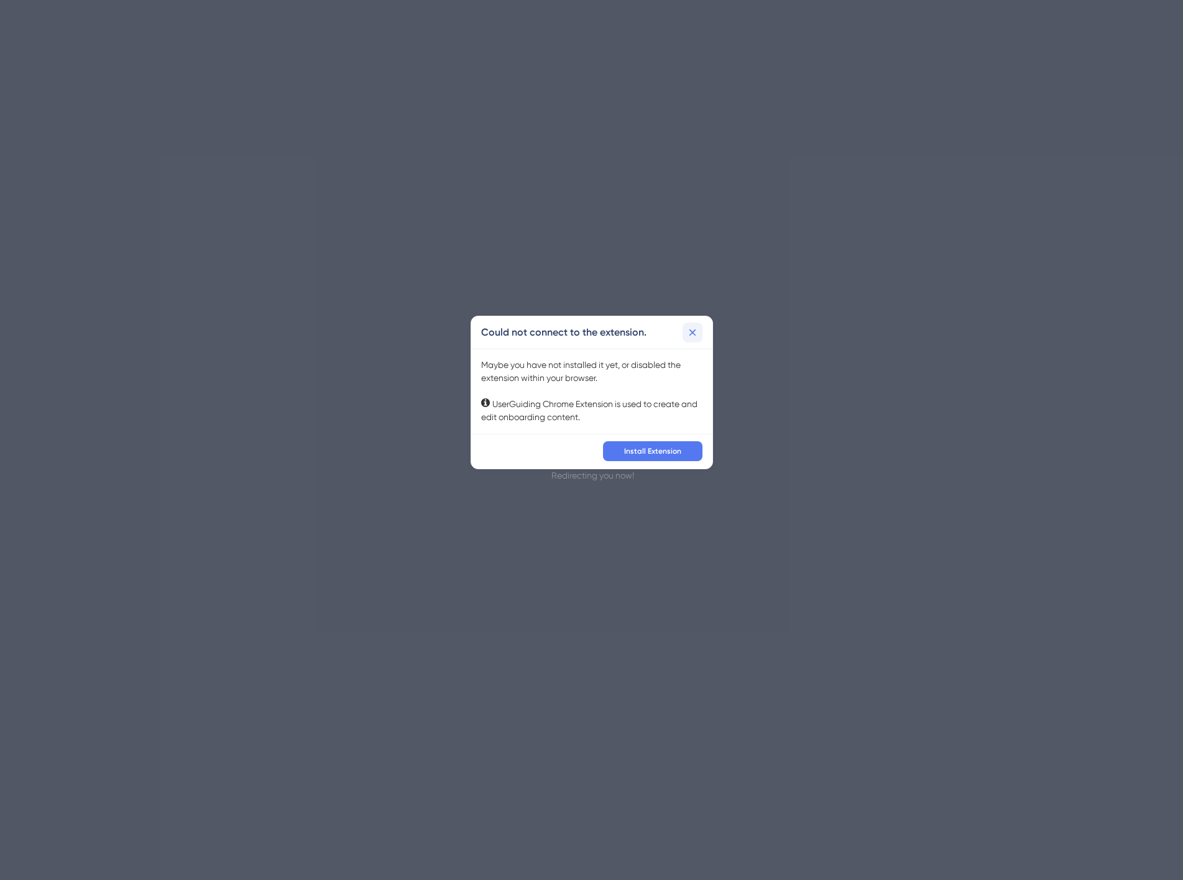
click at [691, 329] on icon at bounding box center [692, 332] width 12 height 12
click at [480, 247] on div "Could not connect to the extension. Maybe you have not installed it yet, or dis…" at bounding box center [591, 440] width 1183 height 880
click at [692, 331] on icon at bounding box center [692, 332] width 7 height 7
